Goal: Navigation & Orientation: Find specific page/section

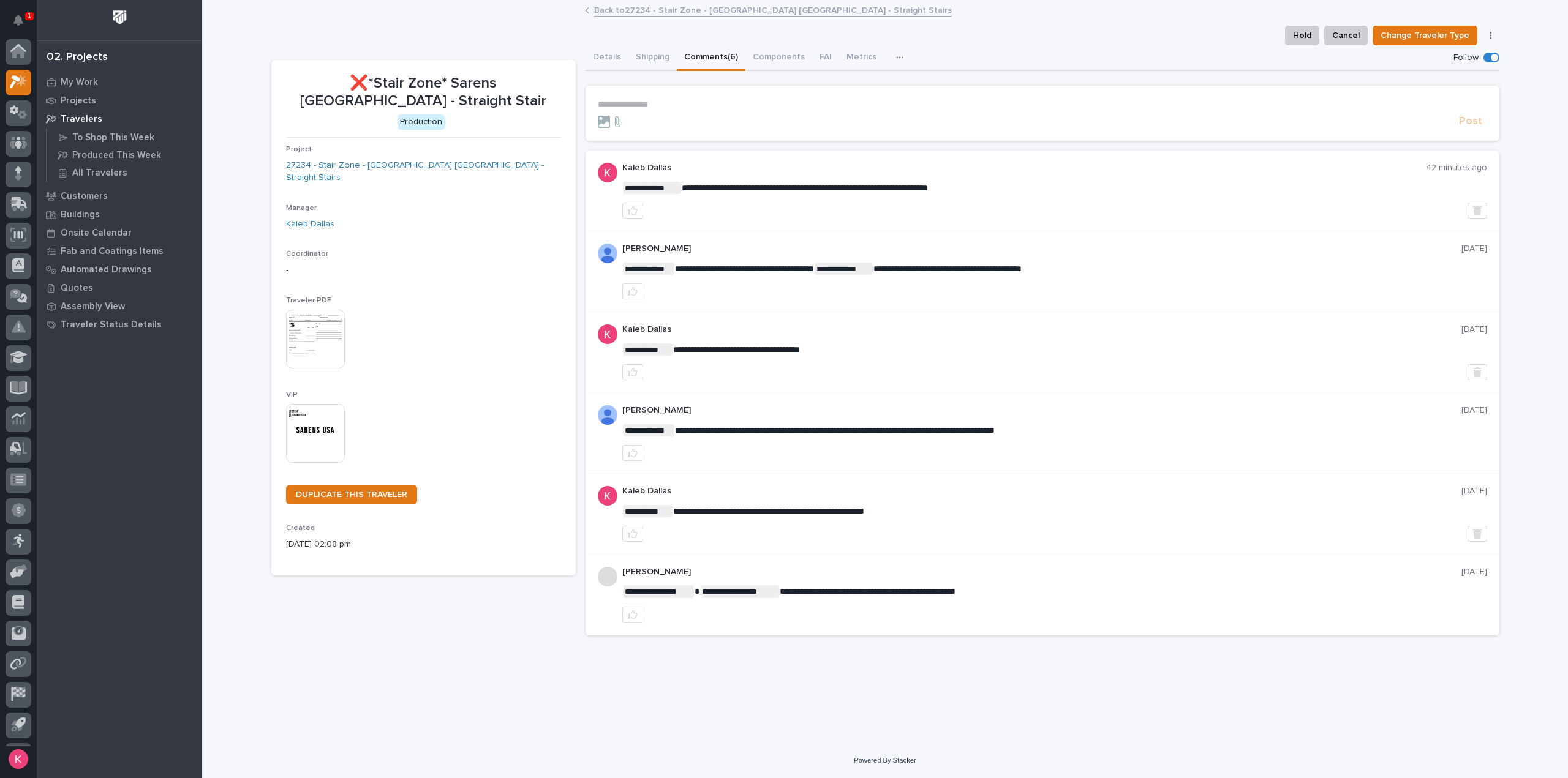
scroll to position [27, 0]
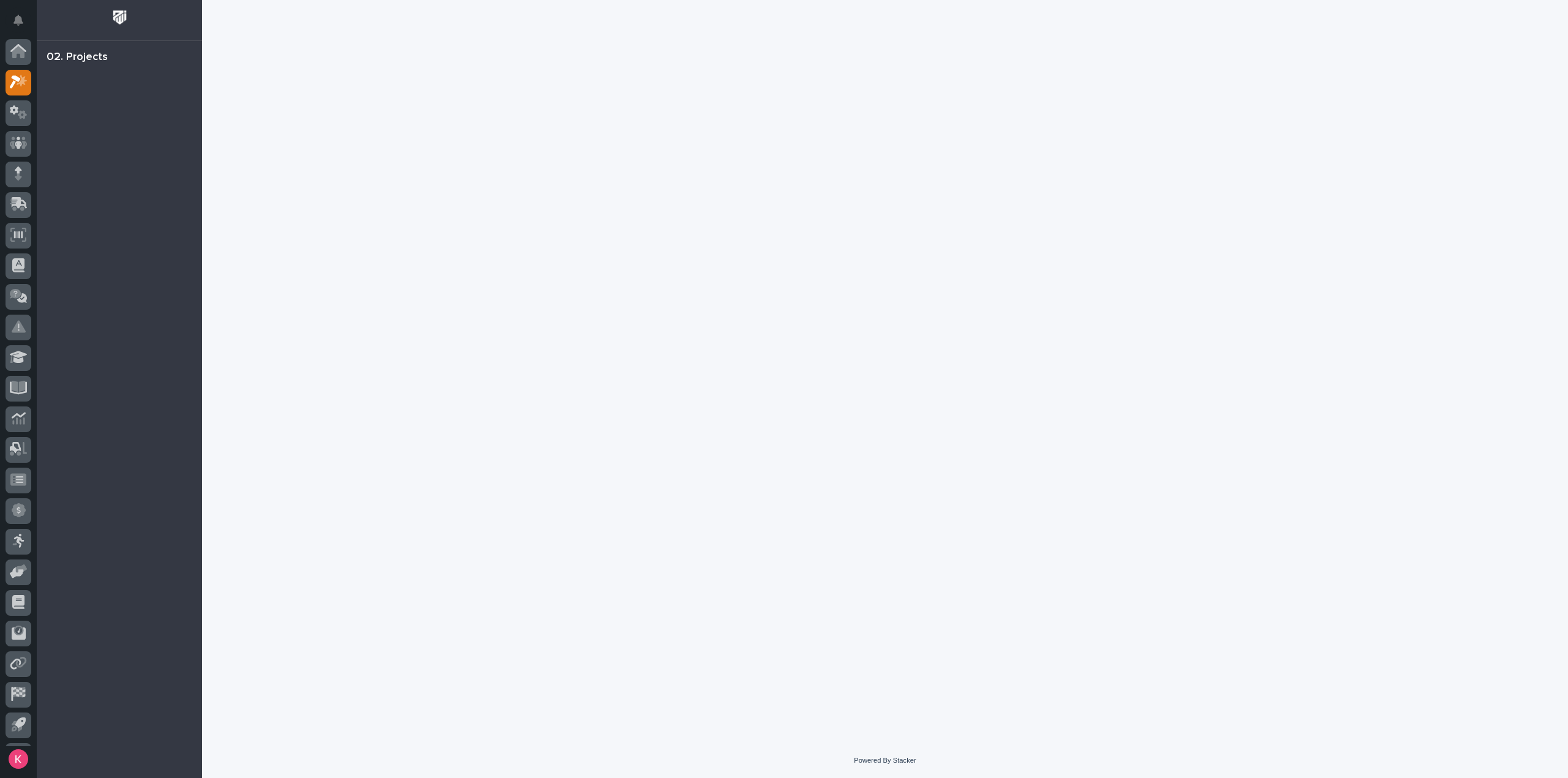
scroll to position [27, 0]
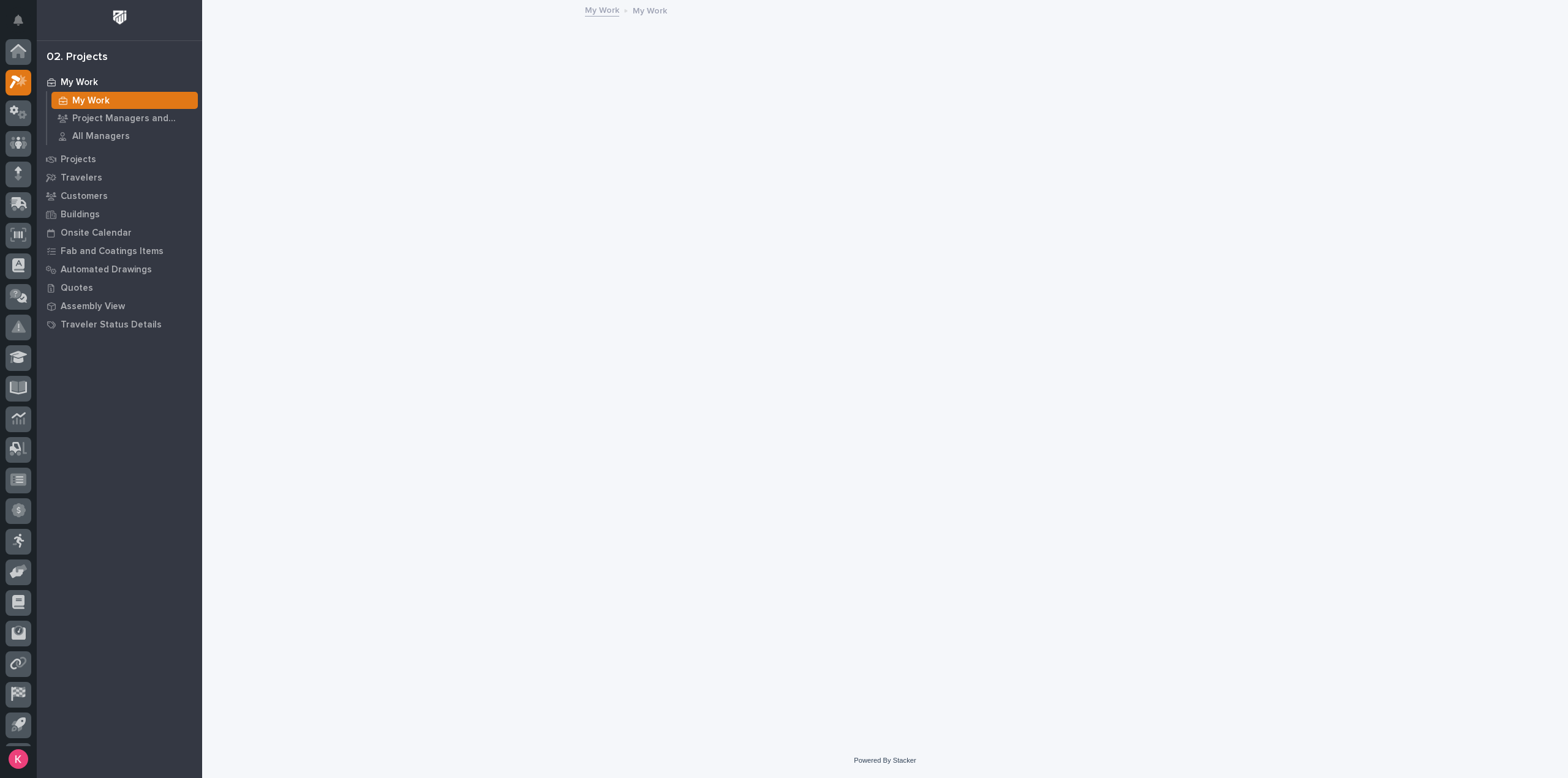
scroll to position [27, 0]
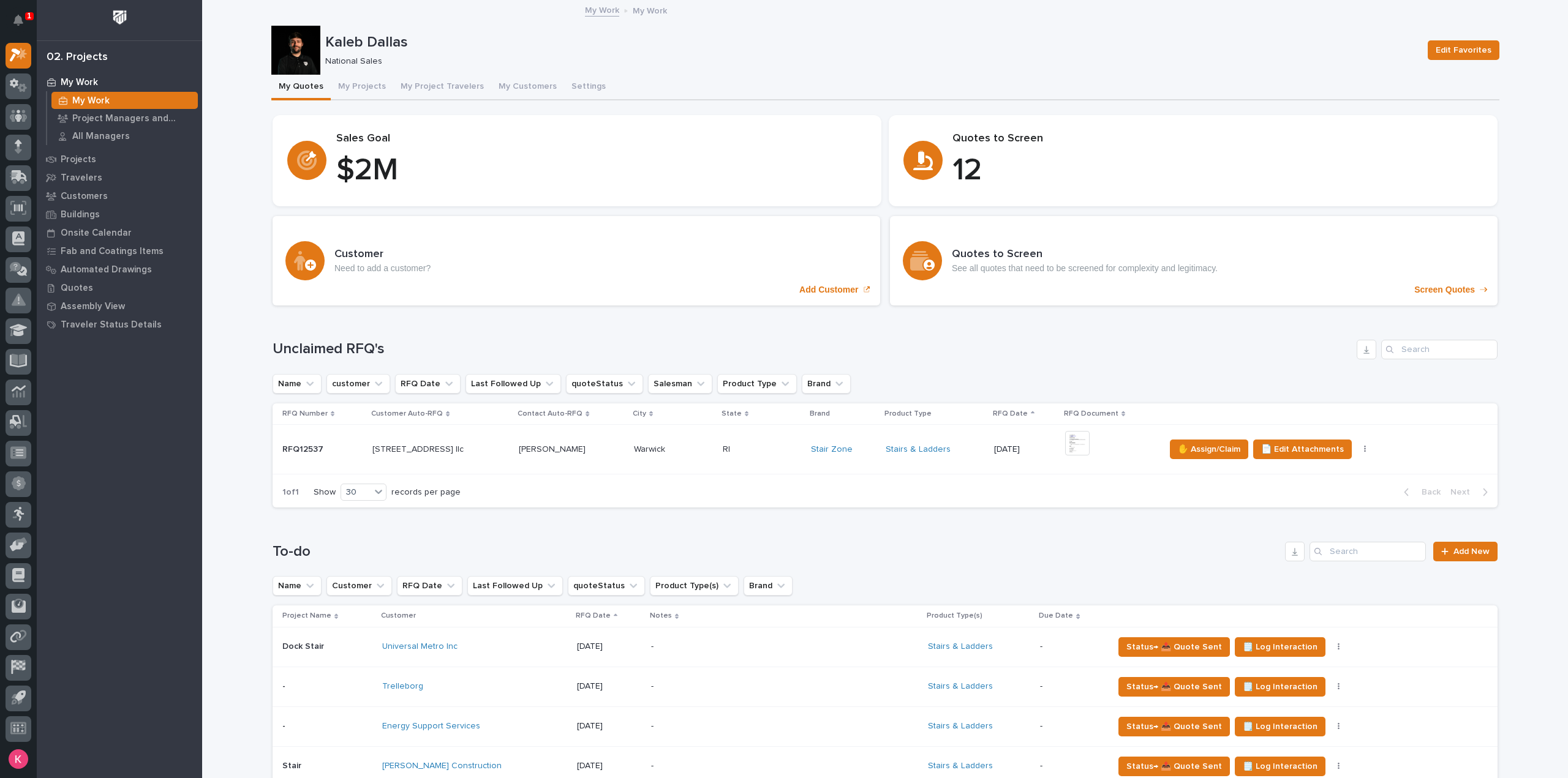
click at [67, 94] on div "My Work" at bounding box center [124, 100] width 146 height 17
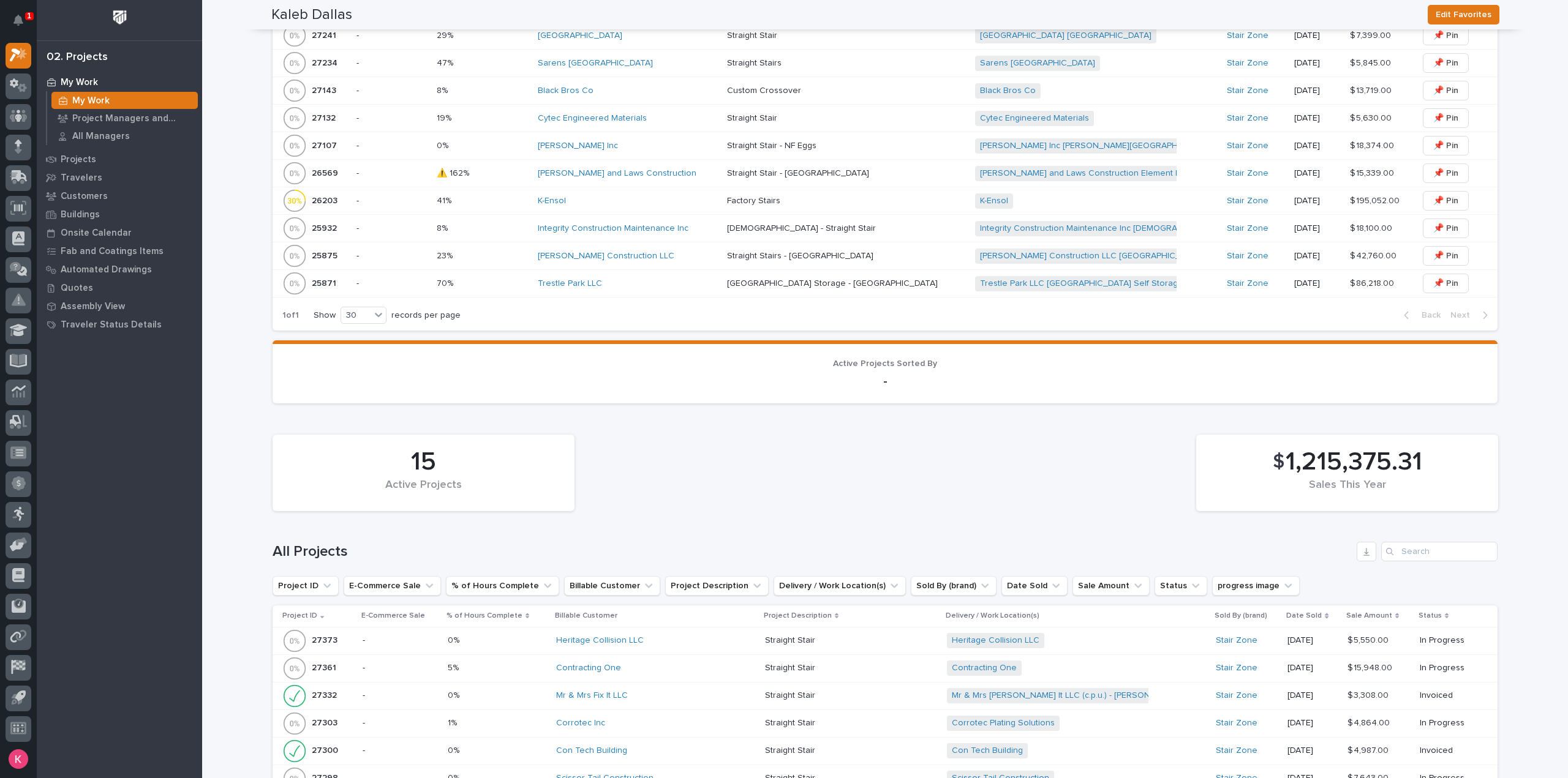
scroll to position [857, 0]
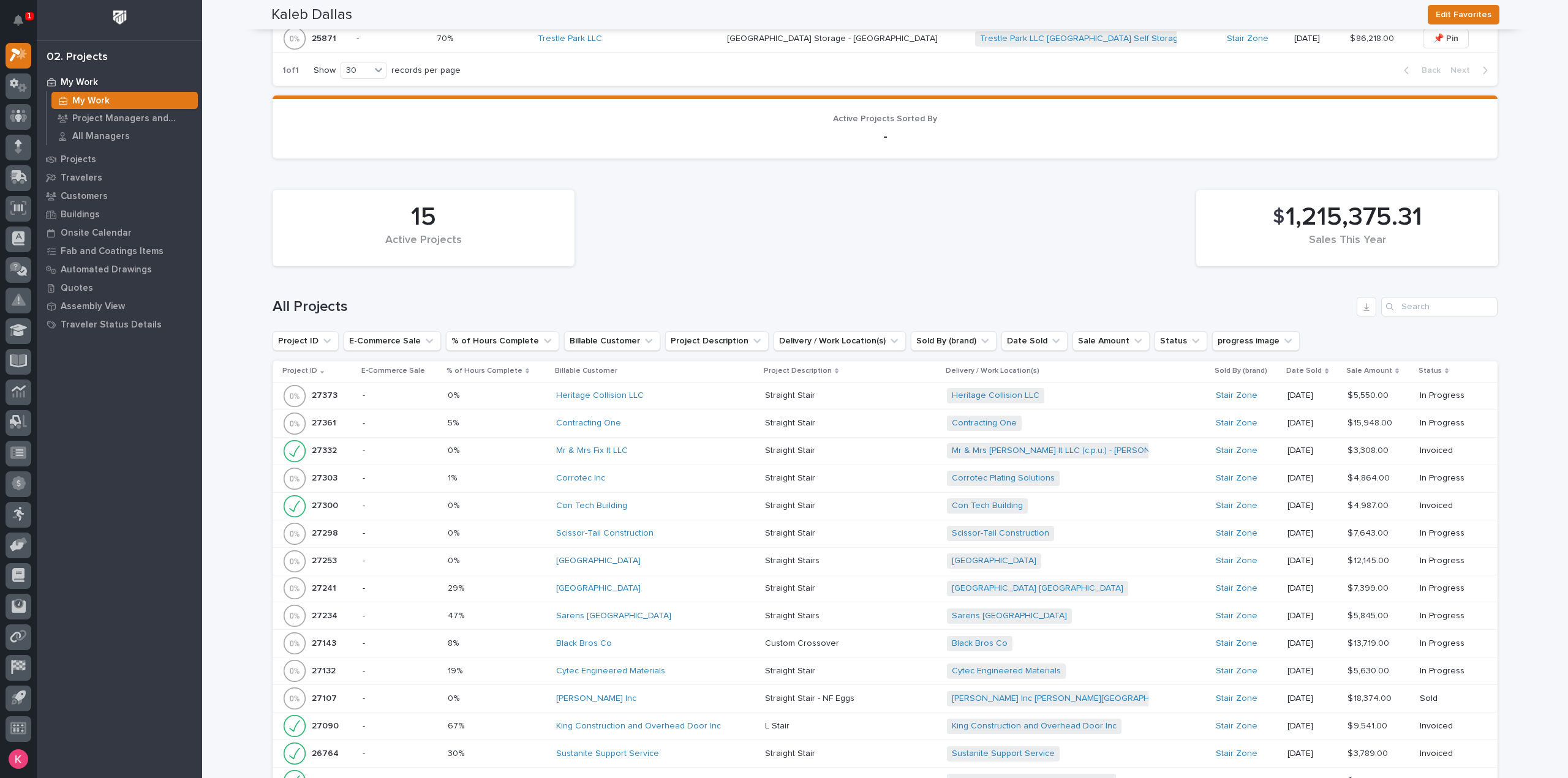
click at [656, 501] on div "Con Tech Building" at bounding box center [656, 506] width 199 height 10
